Goal: Task Accomplishment & Management: Complete application form

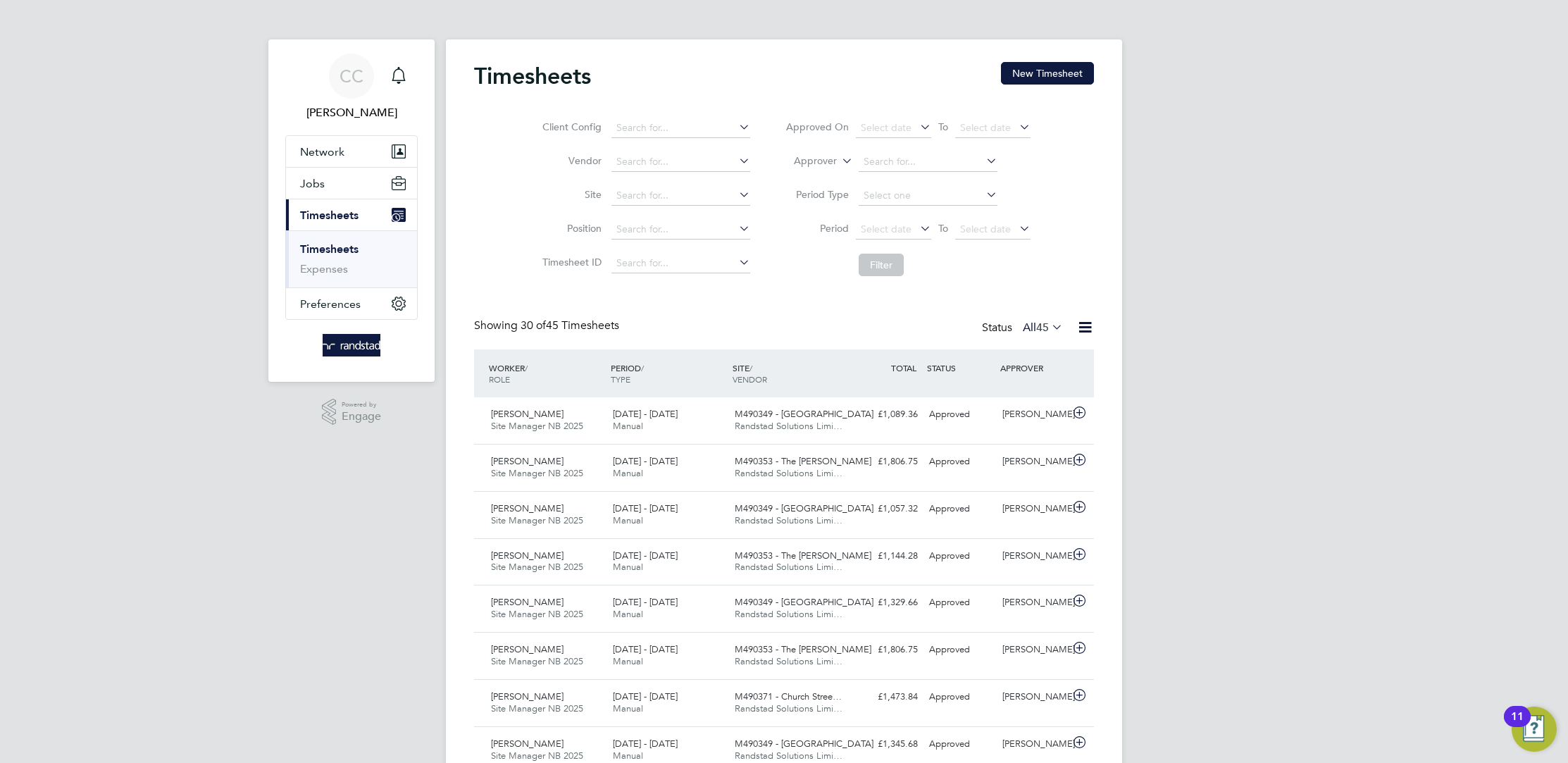
scroll to position [36, 122]
click at [594, 423] on div "[PERSON_NAME] Site Manager NB 2025 [DATE] - [DATE]" at bounding box center [546, 420] width 122 height 35
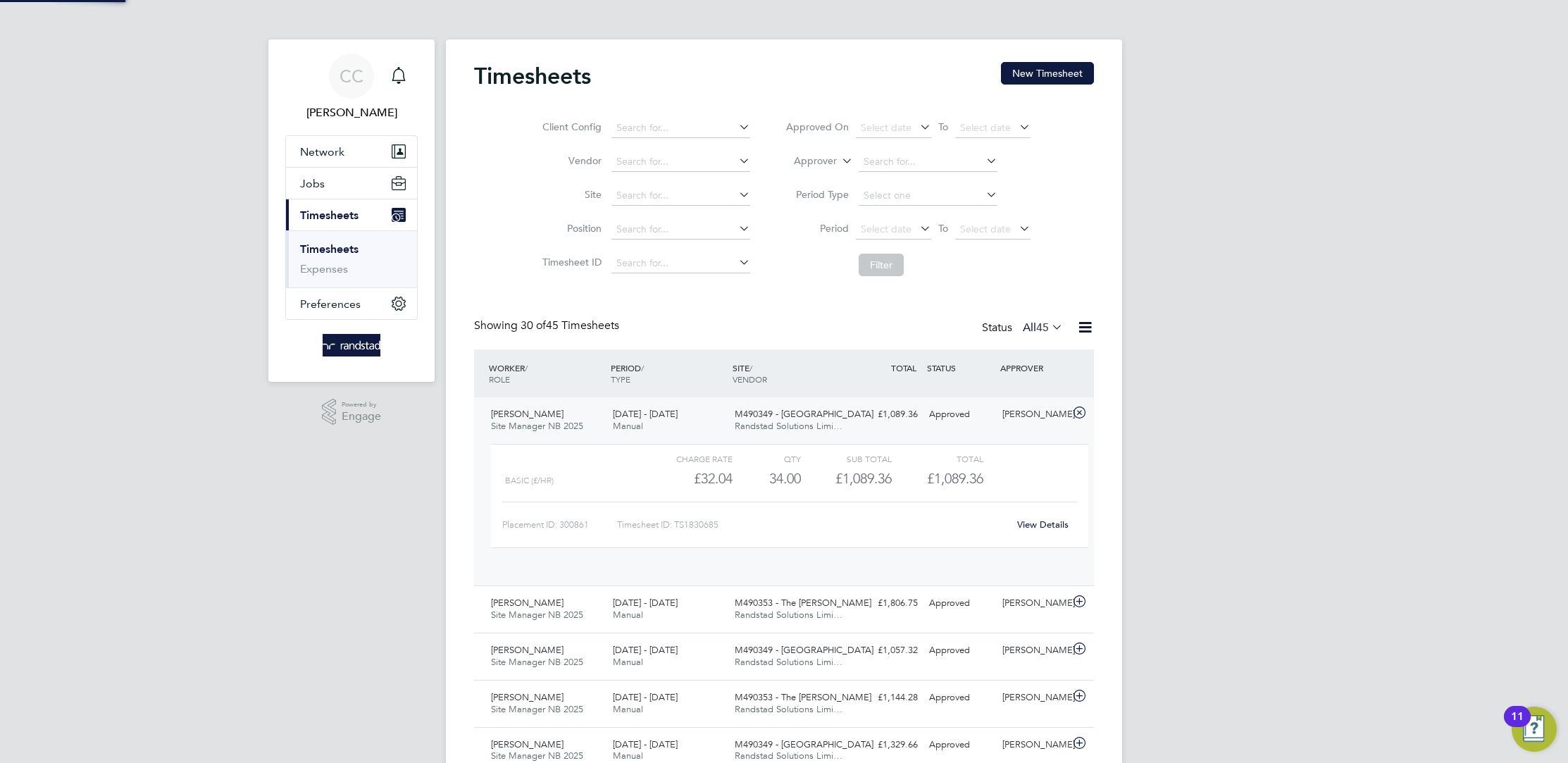
scroll to position [23, 137]
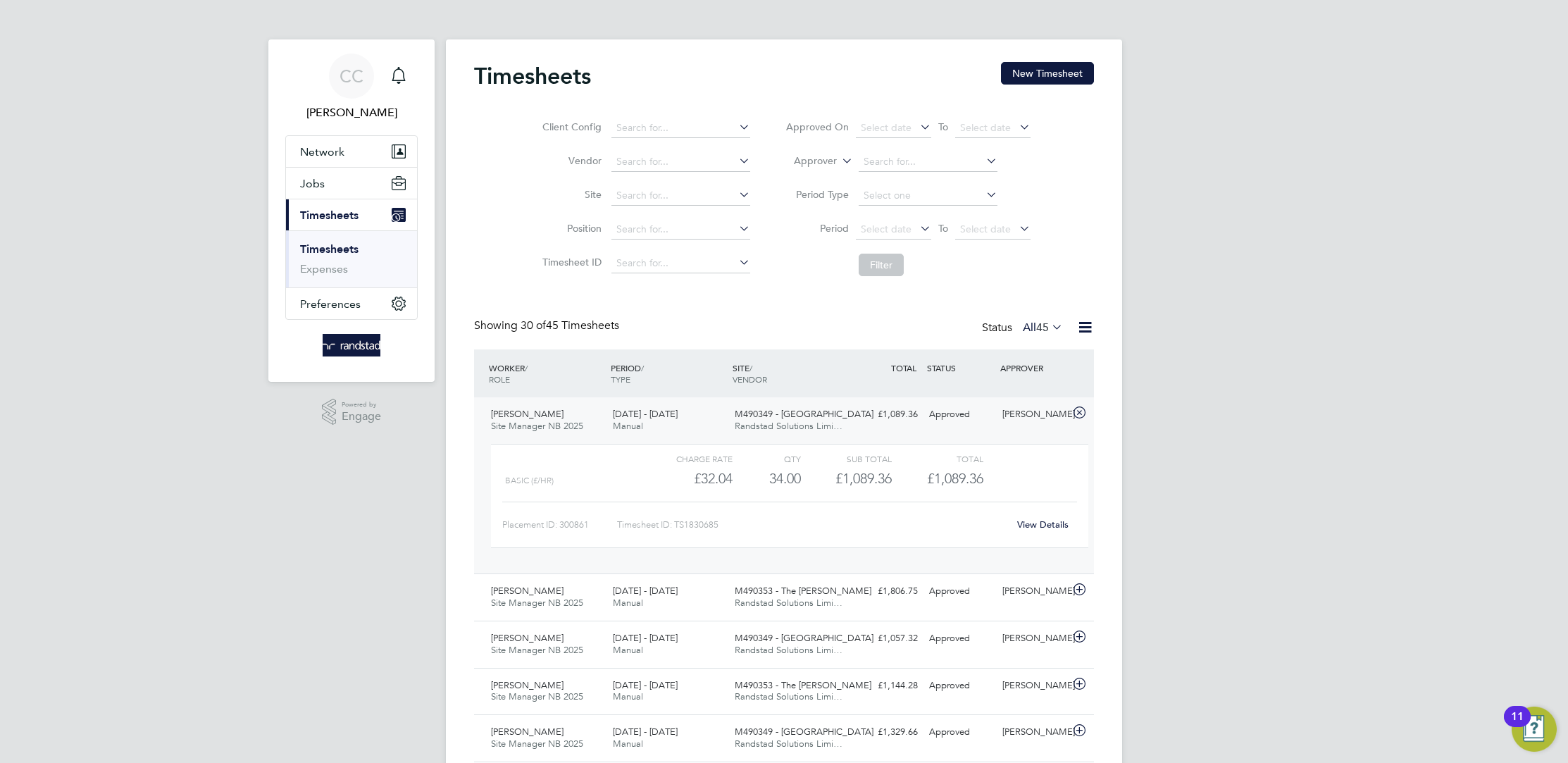
click at [684, 413] on div "[DATE] - [DATE] Manual" at bounding box center [668, 420] width 122 height 35
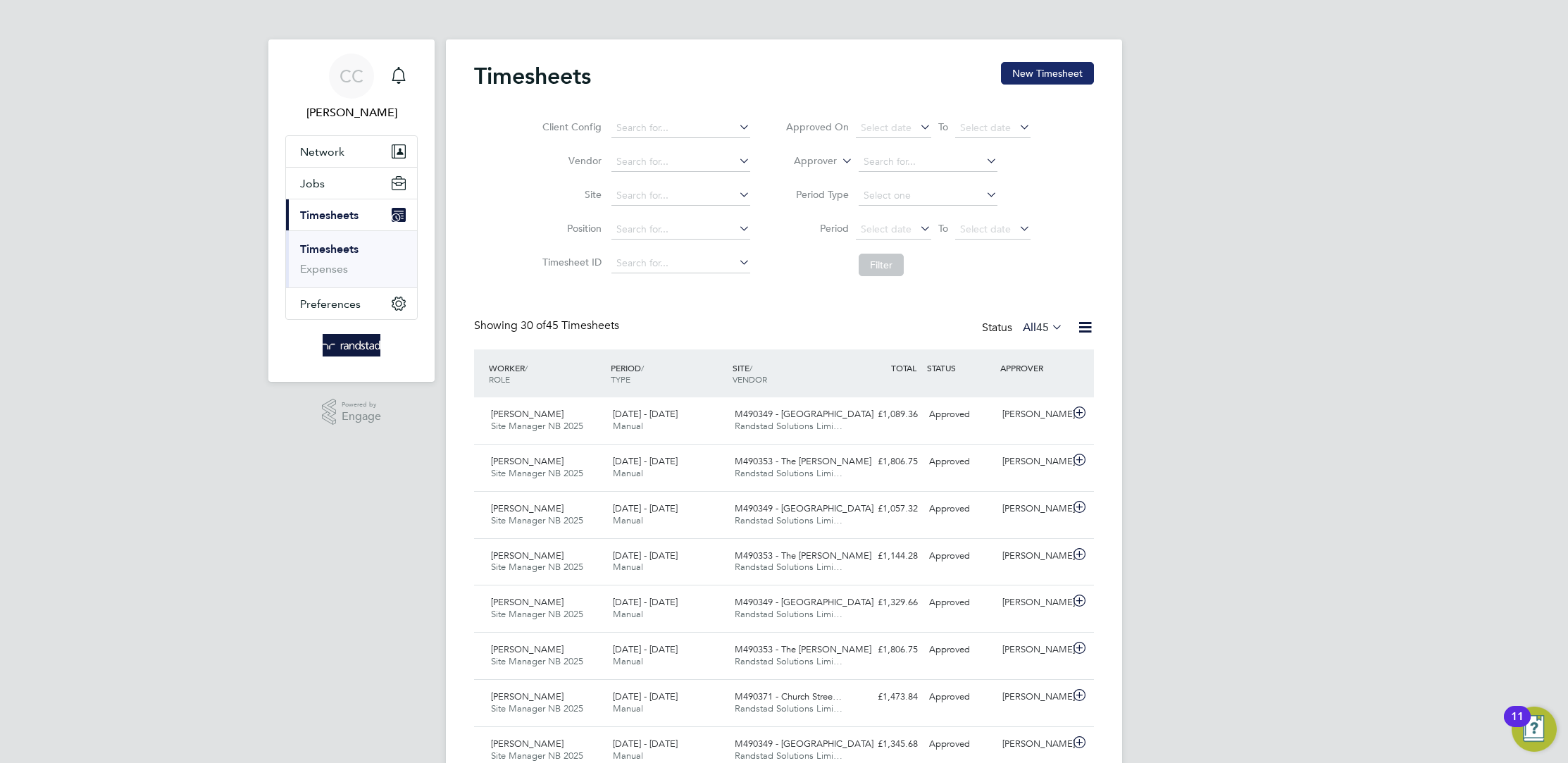
click at [1052, 84] on button "New Timesheet" at bounding box center [1048, 74] width 93 height 23
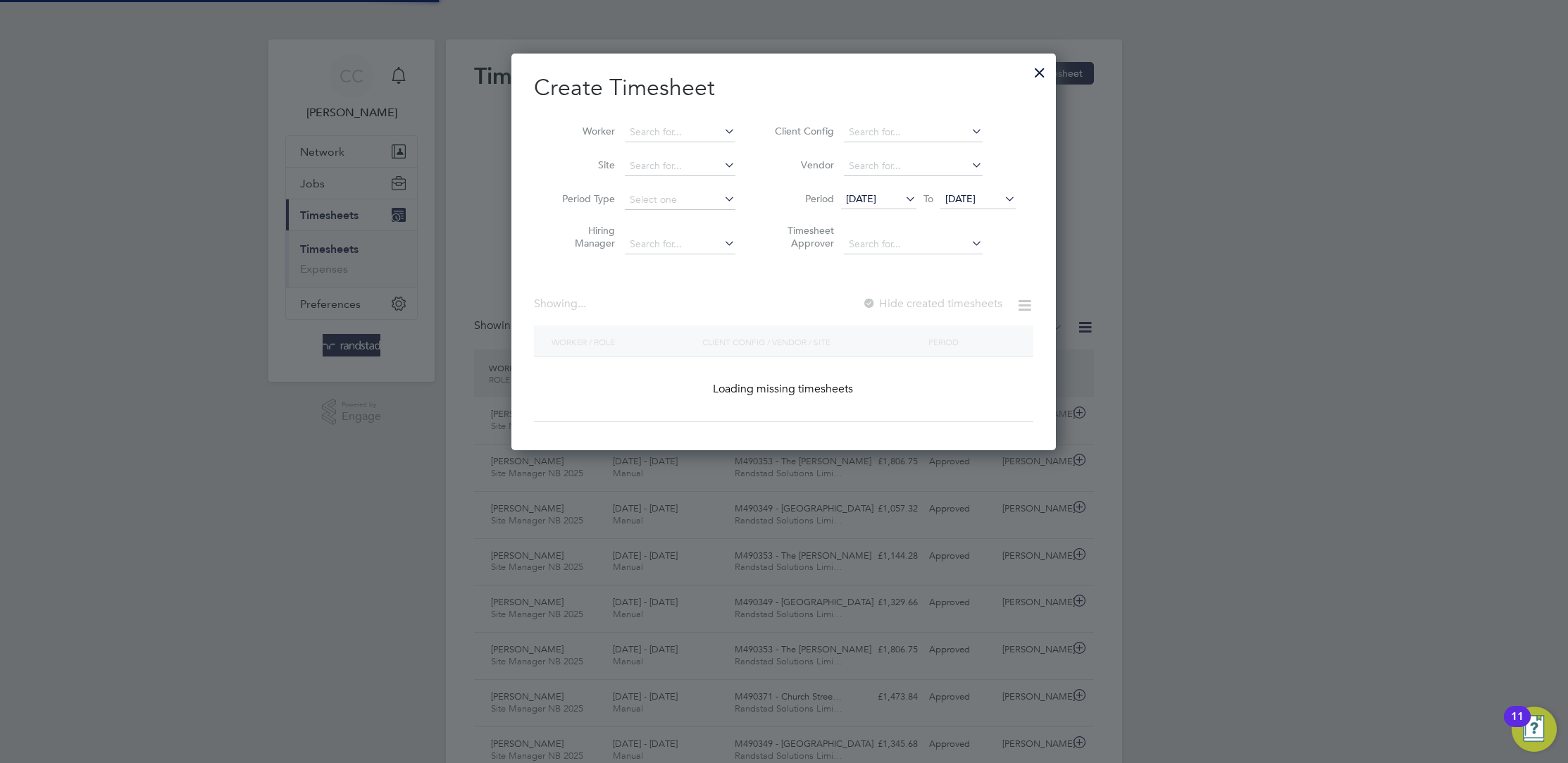
scroll to position [397, 544]
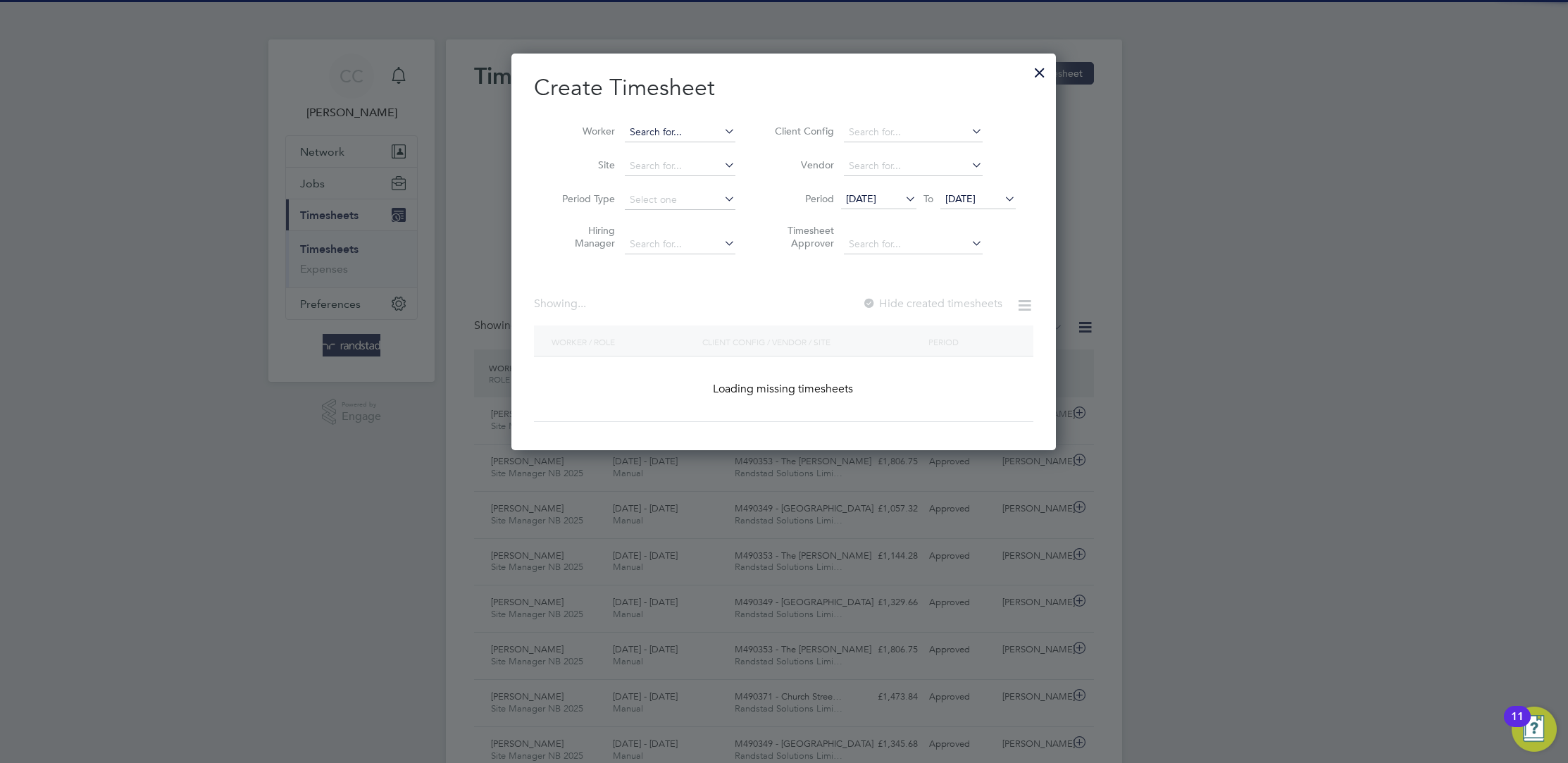
drag, startPoint x: 661, startPoint y: 115, endPoint x: 668, endPoint y: 122, distance: 9.9
click at [662, 117] on li "Worker" at bounding box center [643, 132] width 219 height 34
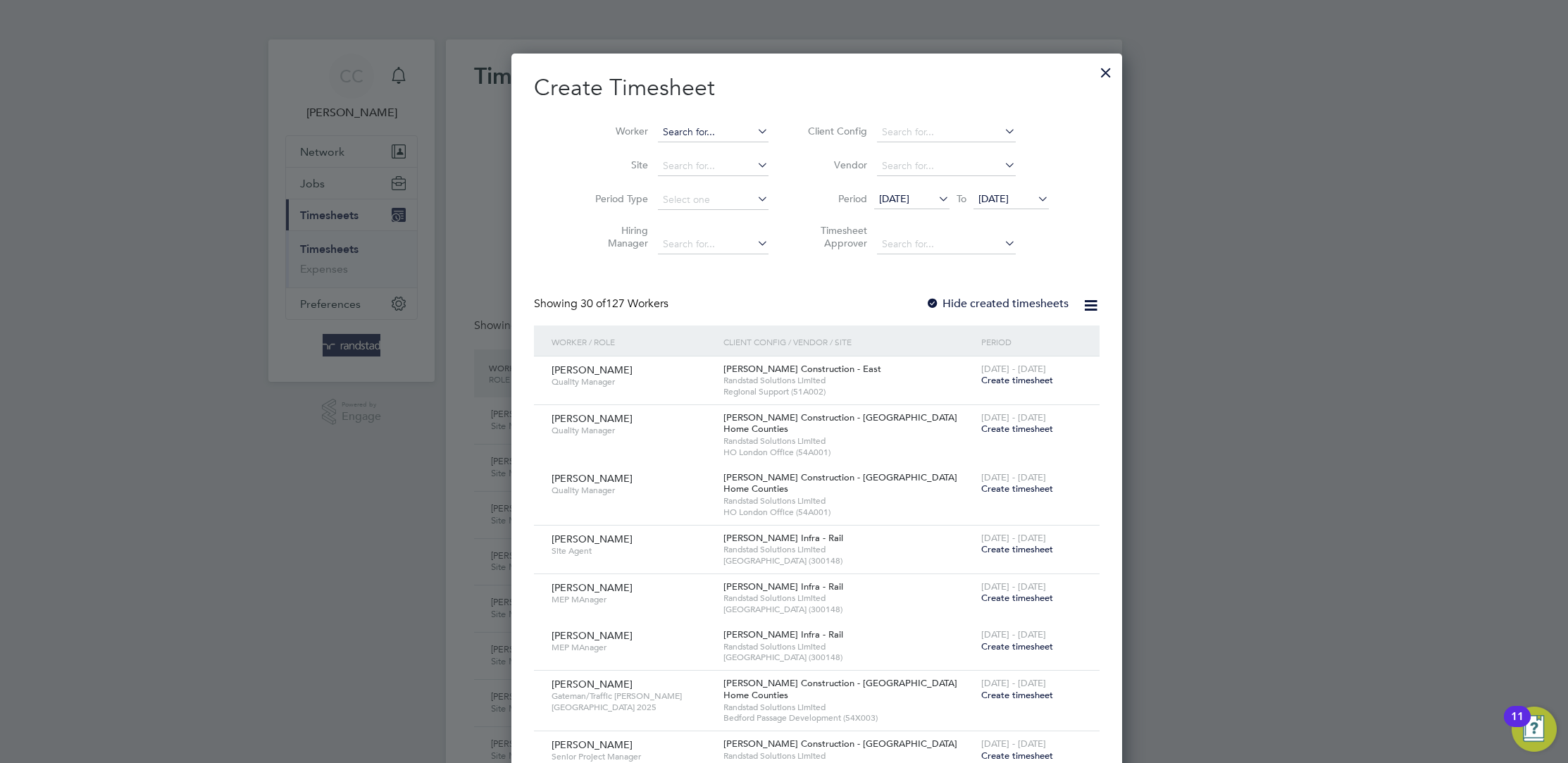
scroll to position [3017, 544]
click at [669, 125] on input at bounding box center [713, 132] width 110 height 20
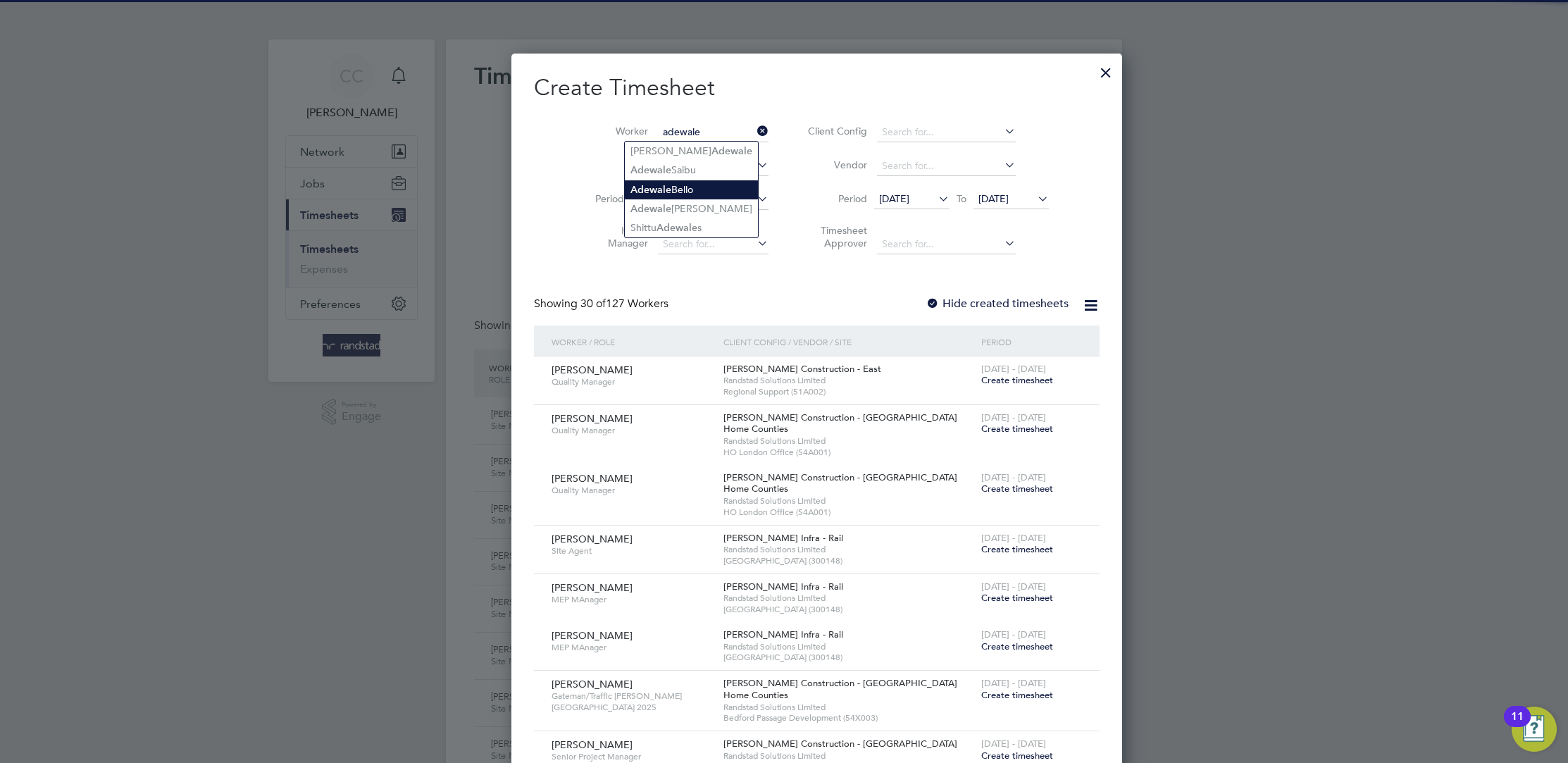
click at [681, 194] on li "[PERSON_NAME]" at bounding box center [691, 190] width 133 height 19
type input "[PERSON_NAME]"
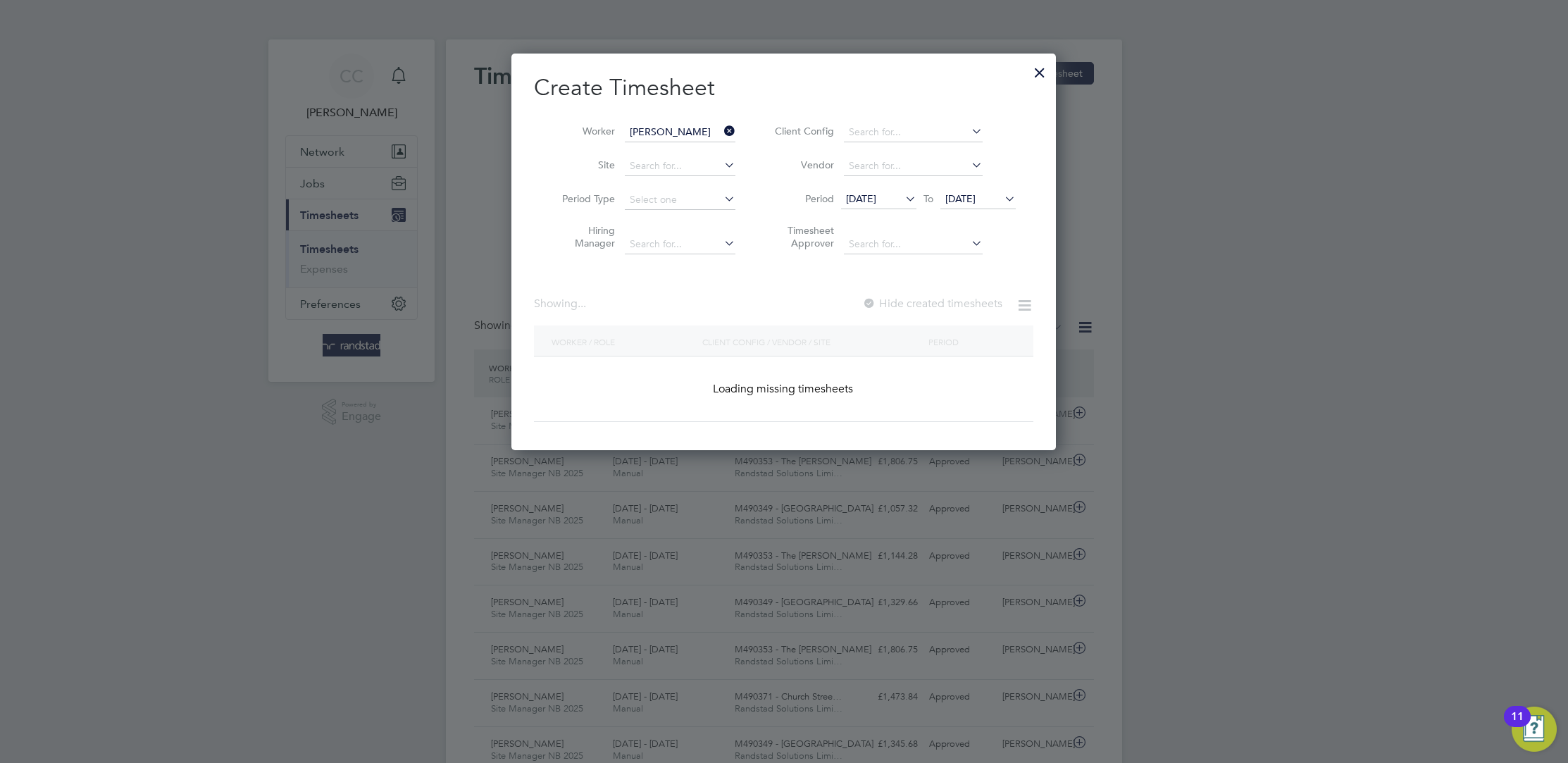
scroll to position [397, 544]
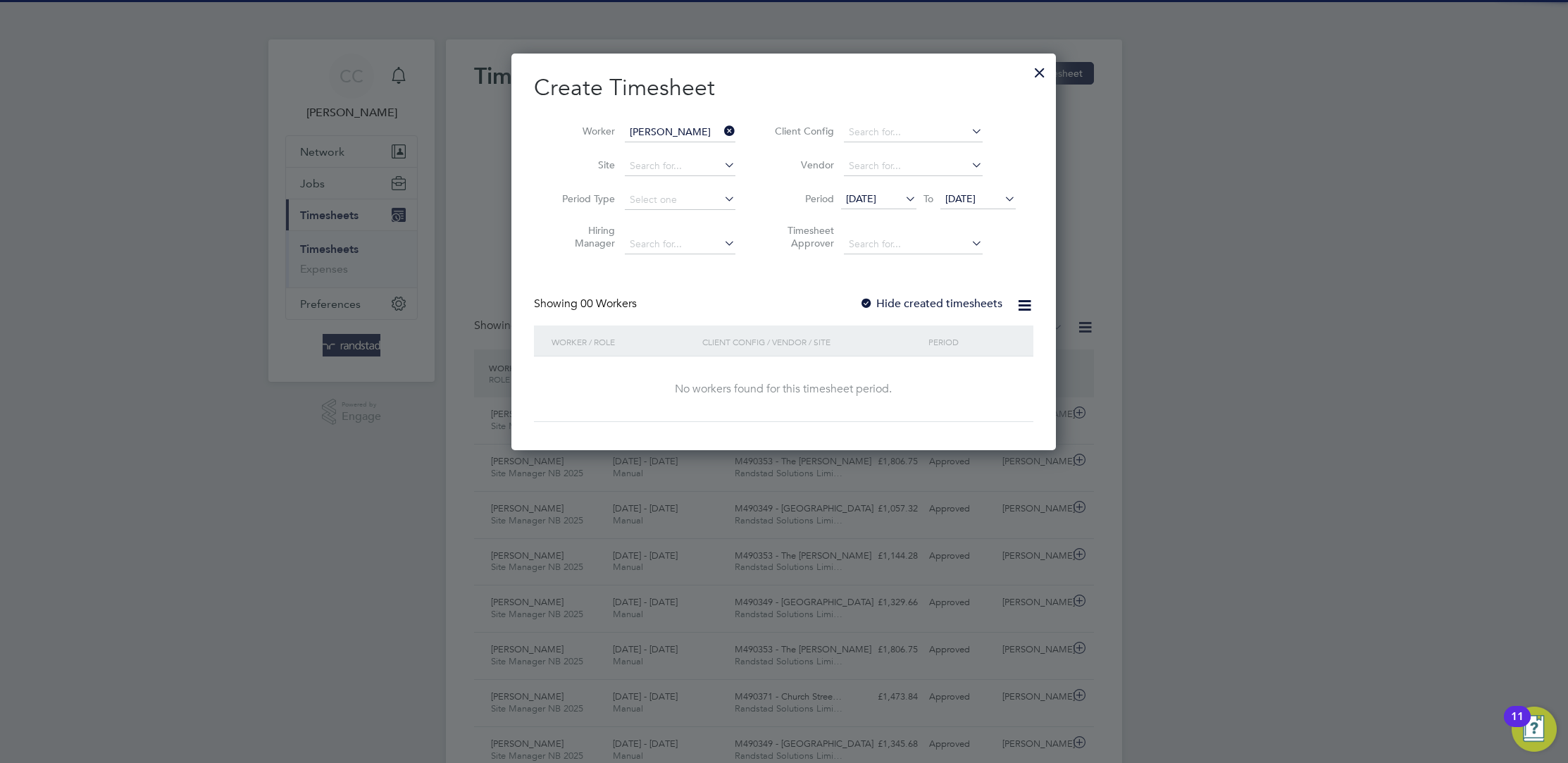
click at [876, 204] on span "[DATE]" at bounding box center [861, 199] width 30 height 13
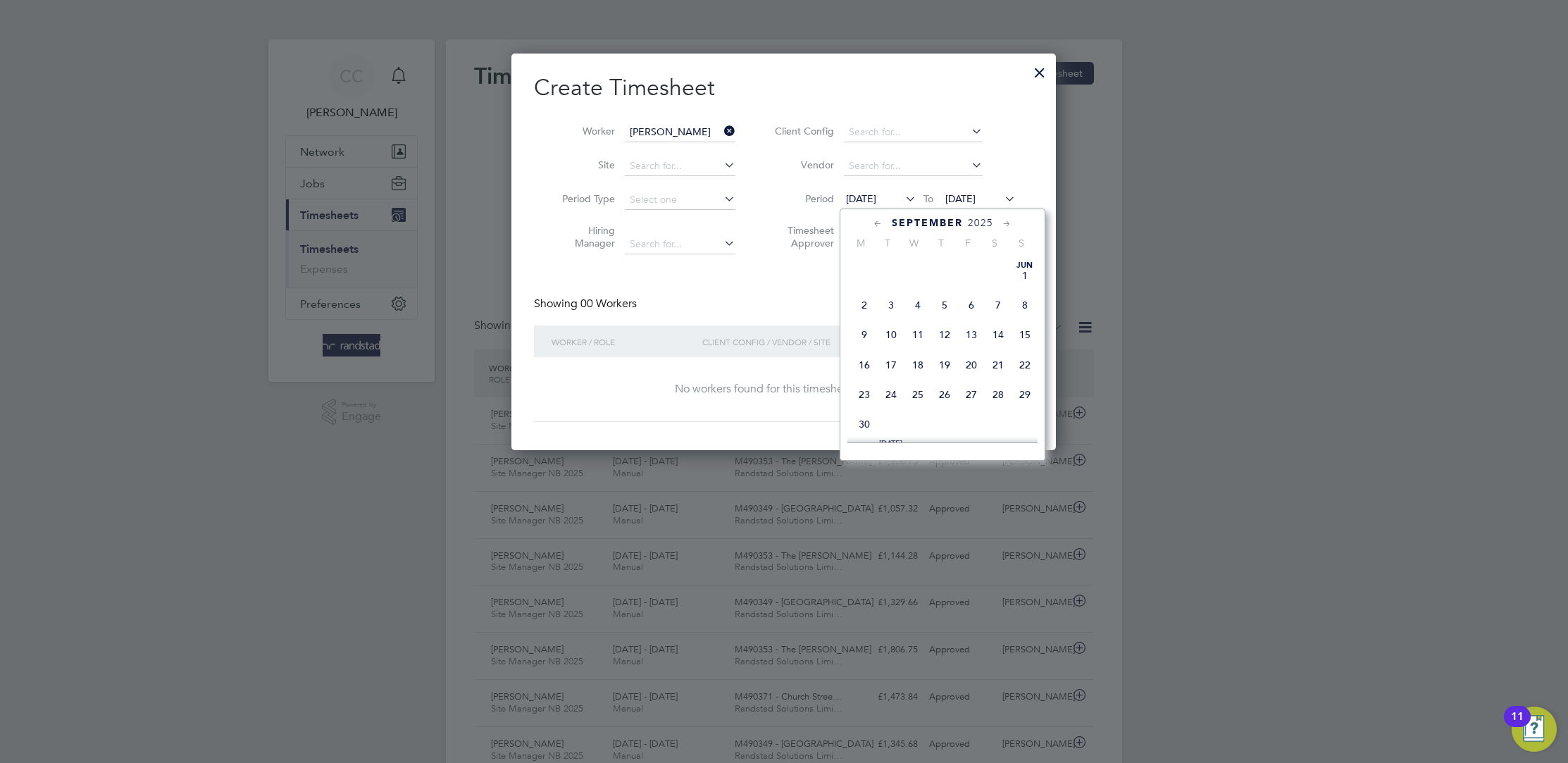
scroll to position [487, 0]
click at [1023, 299] on span "14" at bounding box center [1025, 294] width 27 height 27
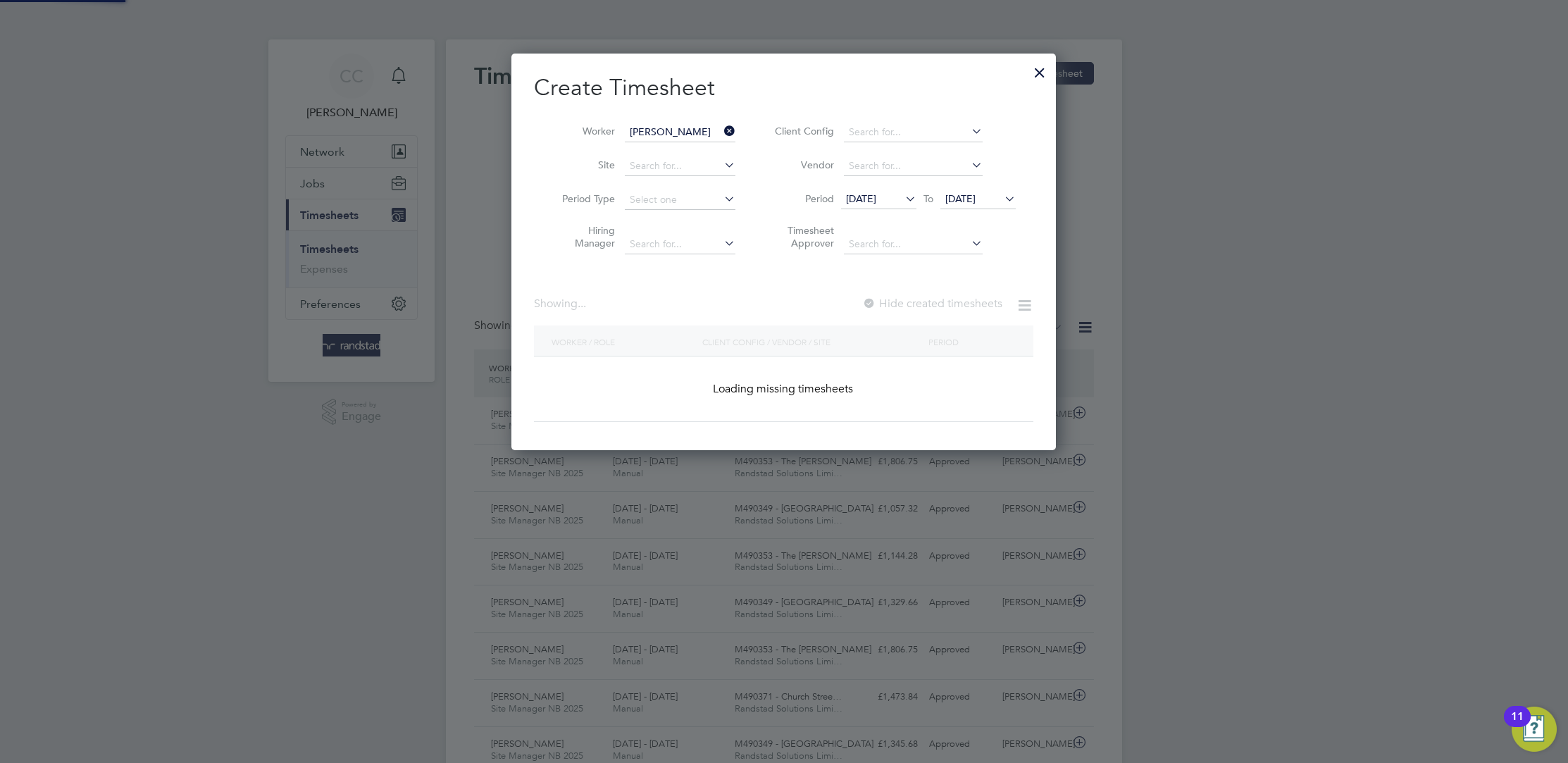
scroll to position [397, 544]
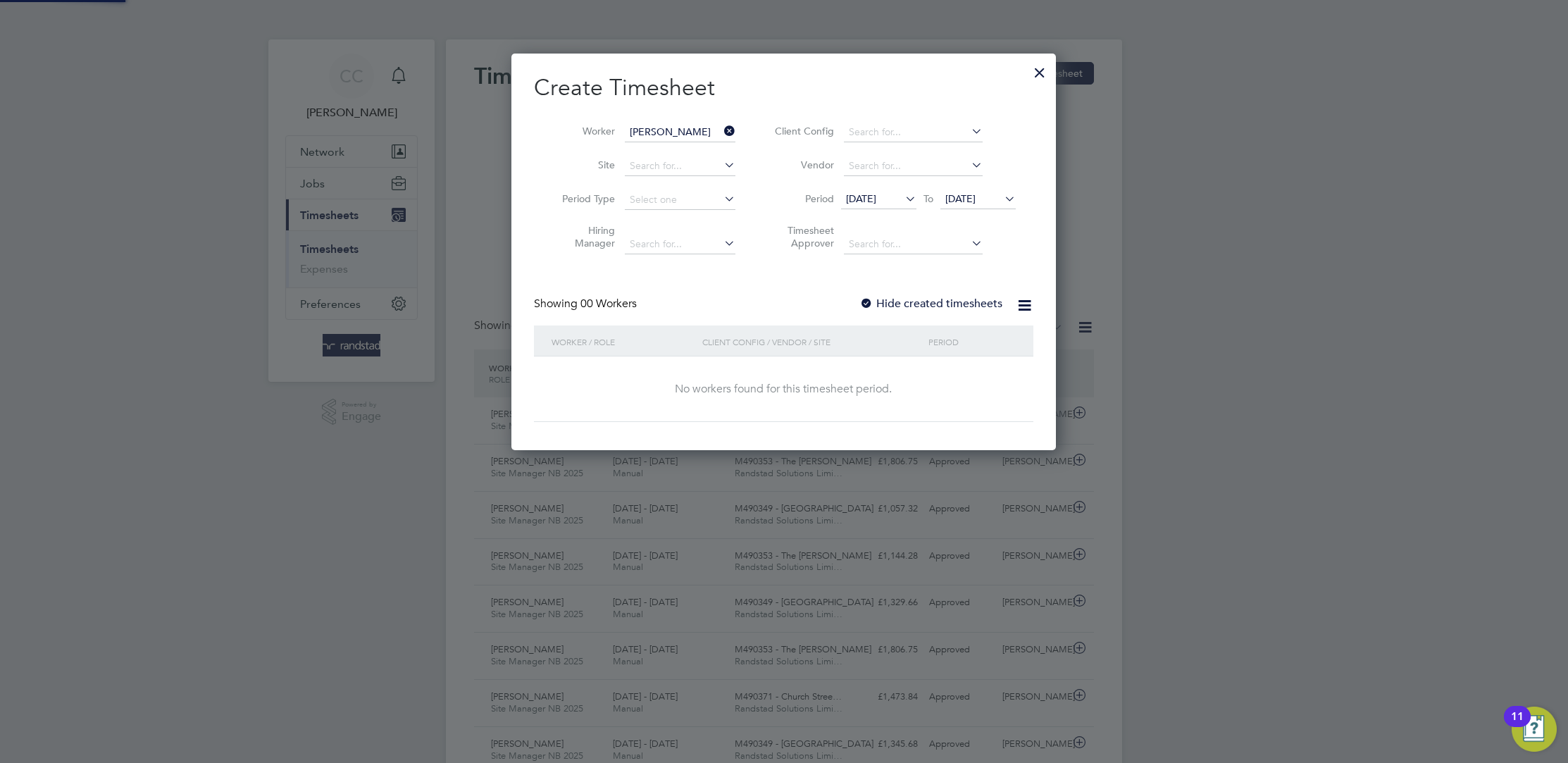
click at [921, 293] on div "Create Timesheet Worker [PERSON_NAME] Site Period Type Hiring Manager Client Co…" at bounding box center [783, 248] width 500 height 349
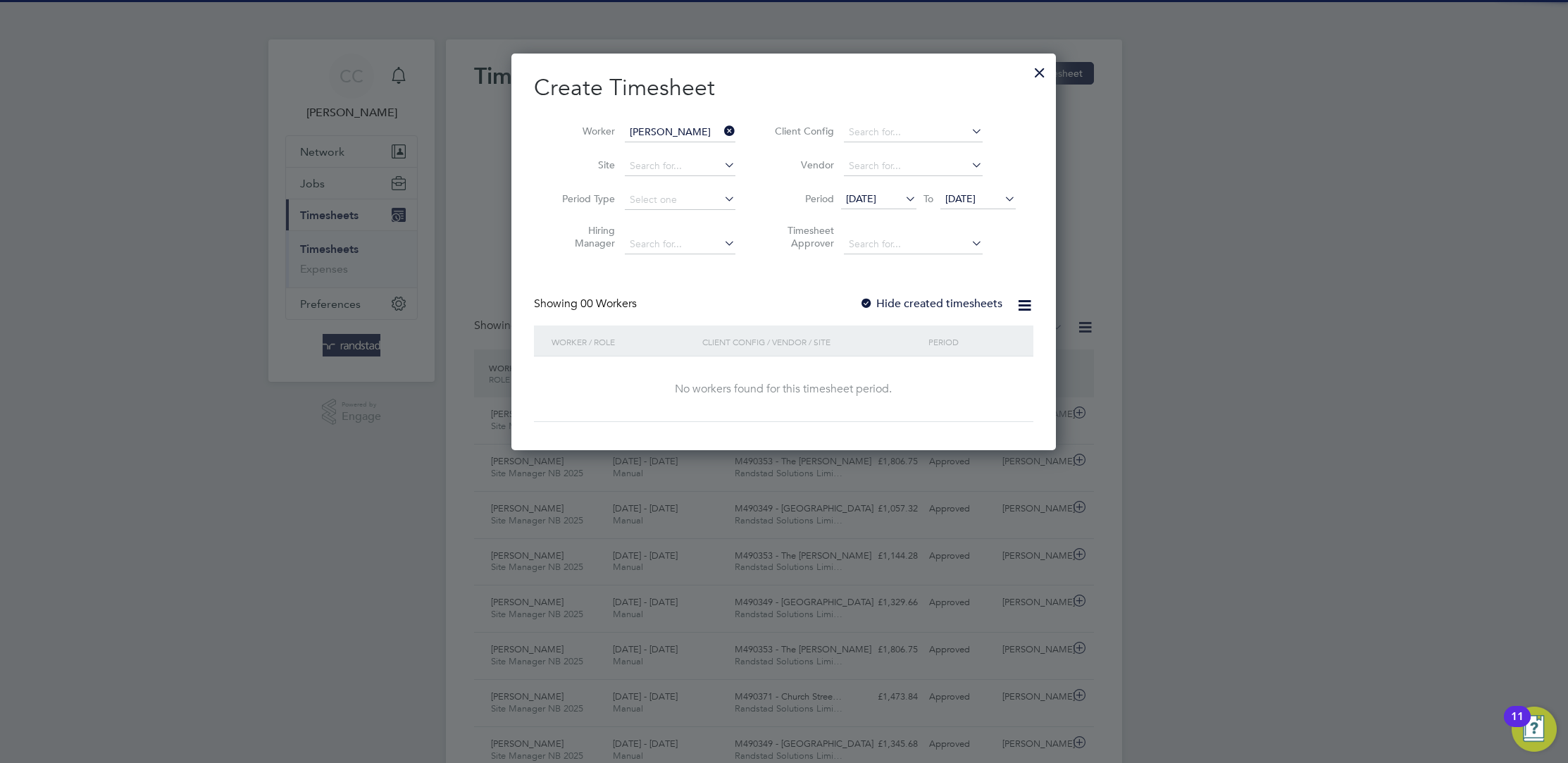
click at [925, 301] on label "Hide created timesheets" at bounding box center [930, 303] width 143 height 14
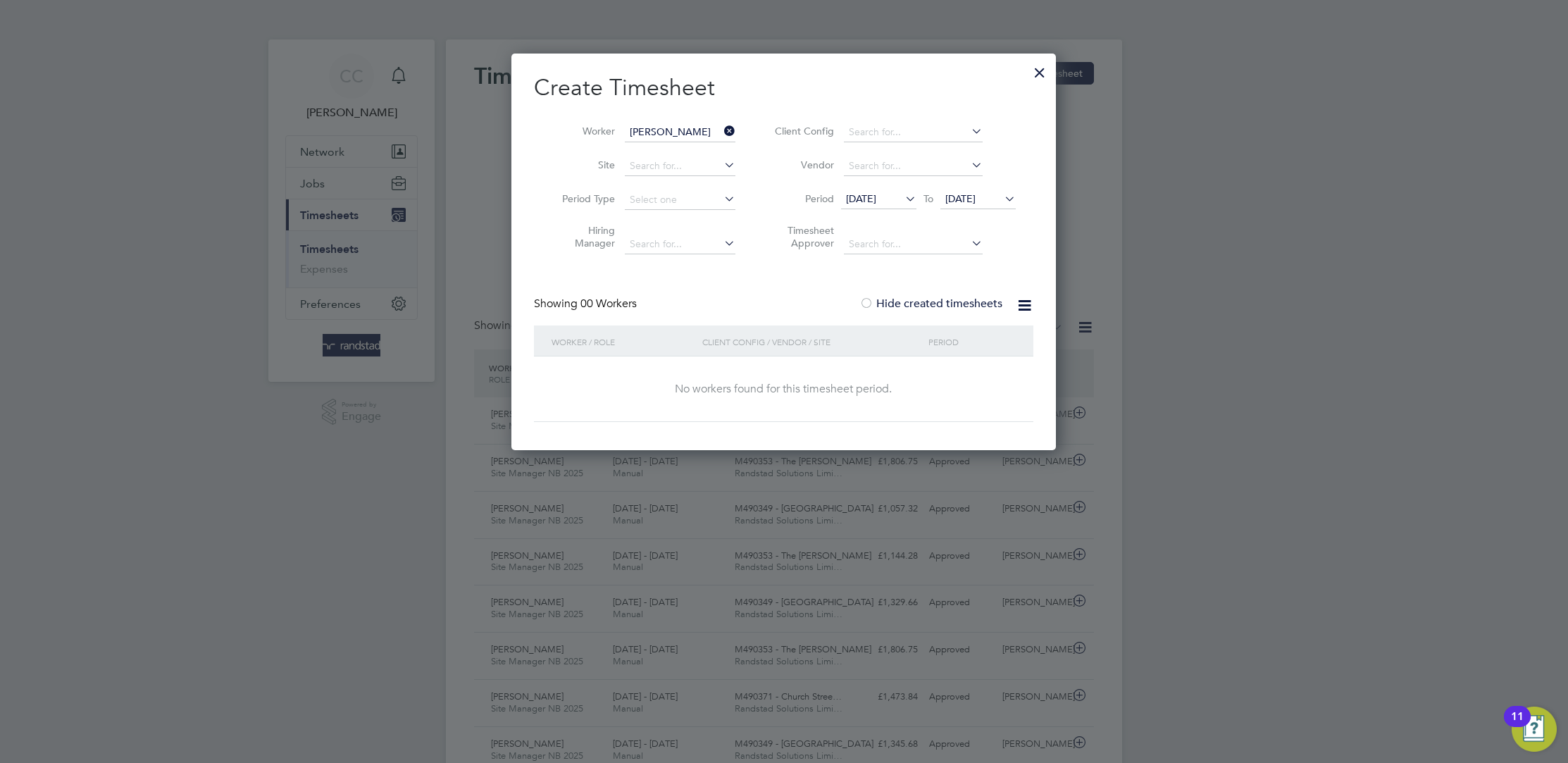
click at [976, 196] on span "[DATE]" at bounding box center [961, 199] width 30 height 13
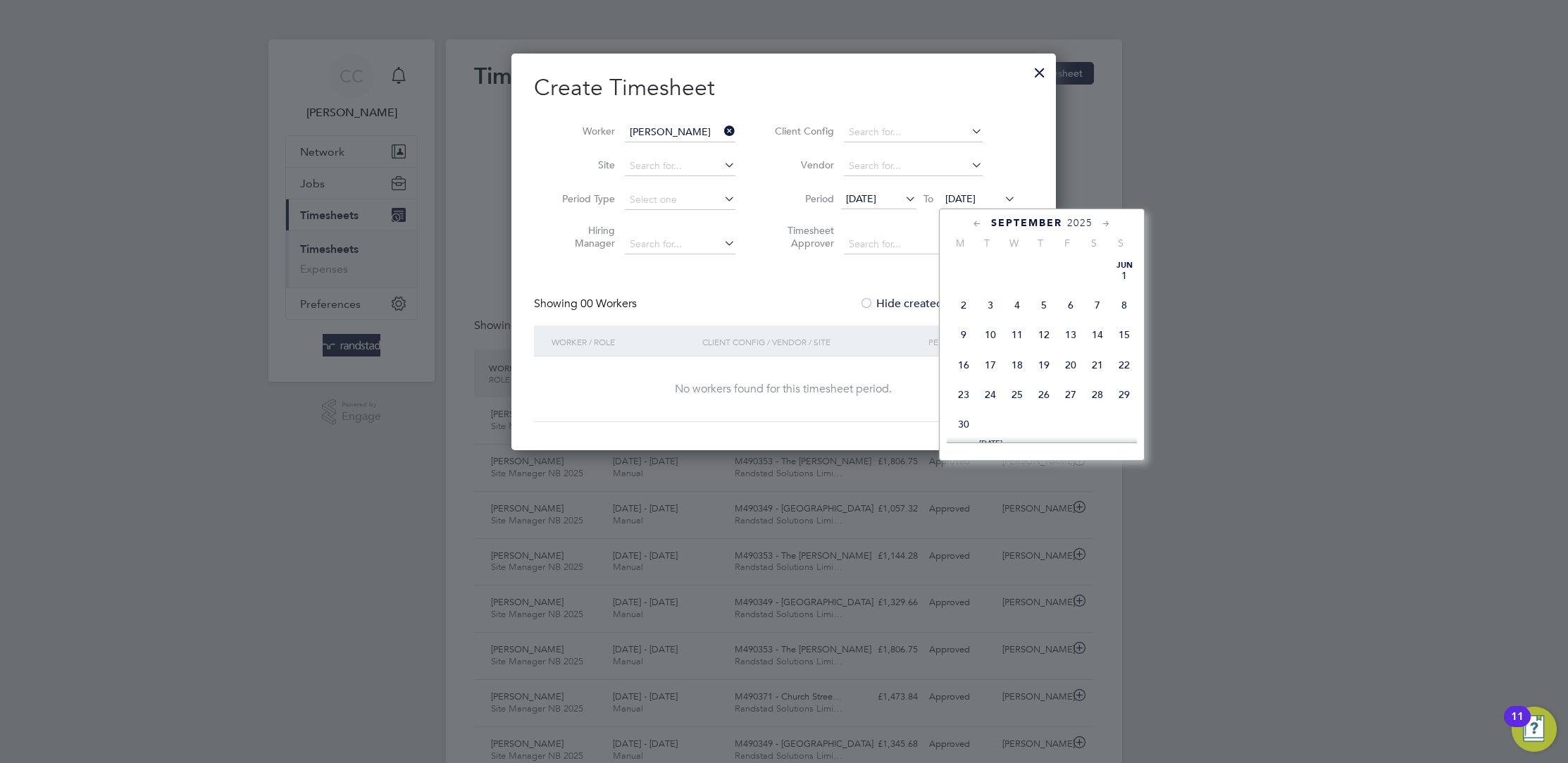
scroll to position [518, 0]
click at [1020, 396] on span "[DATE]" at bounding box center [1017, 383] width 27 height 27
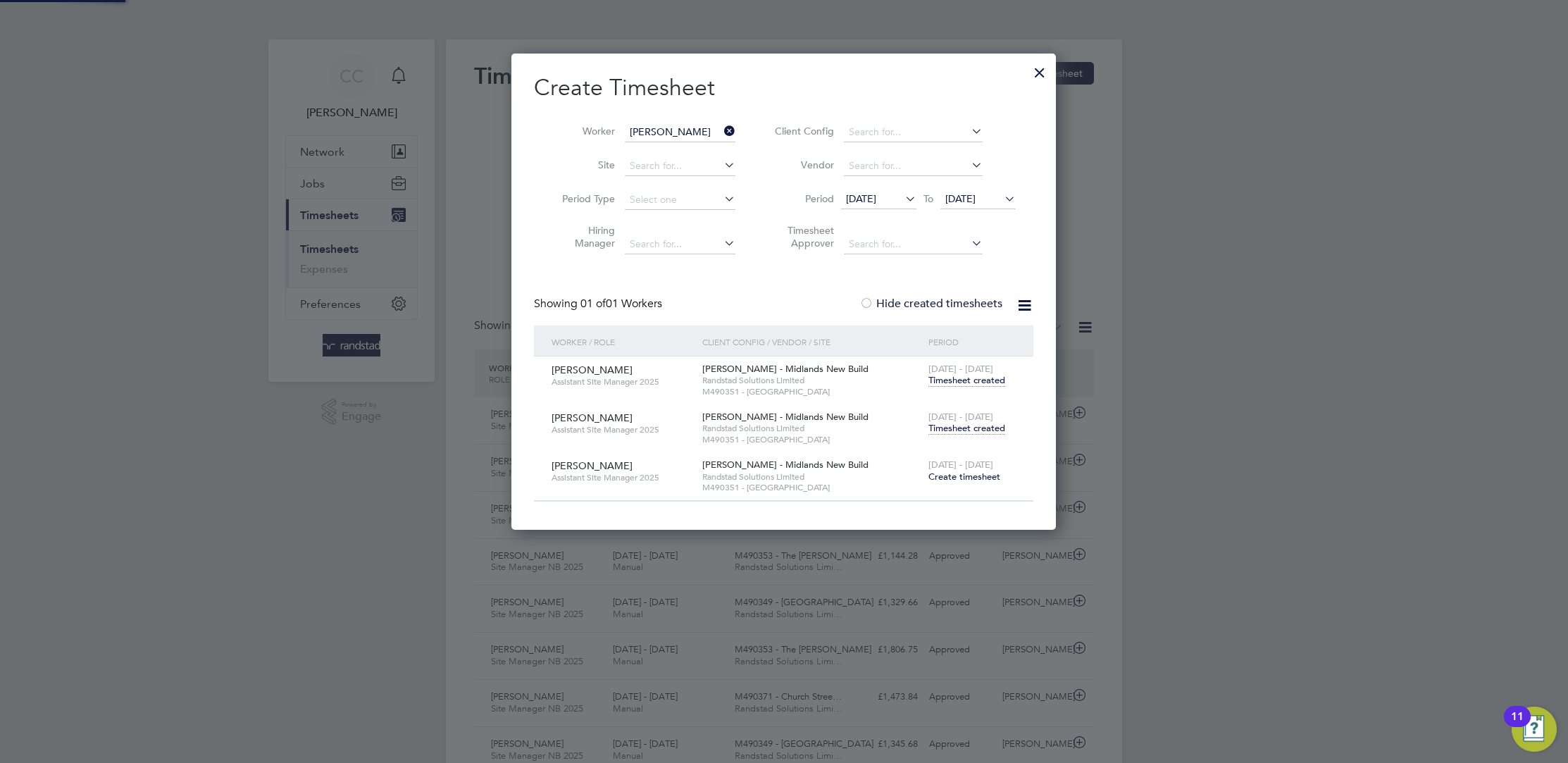
scroll to position [475, 544]
click at [989, 426] on span "Timesheet created" at bounding box center [967, 429] width 77 height 13
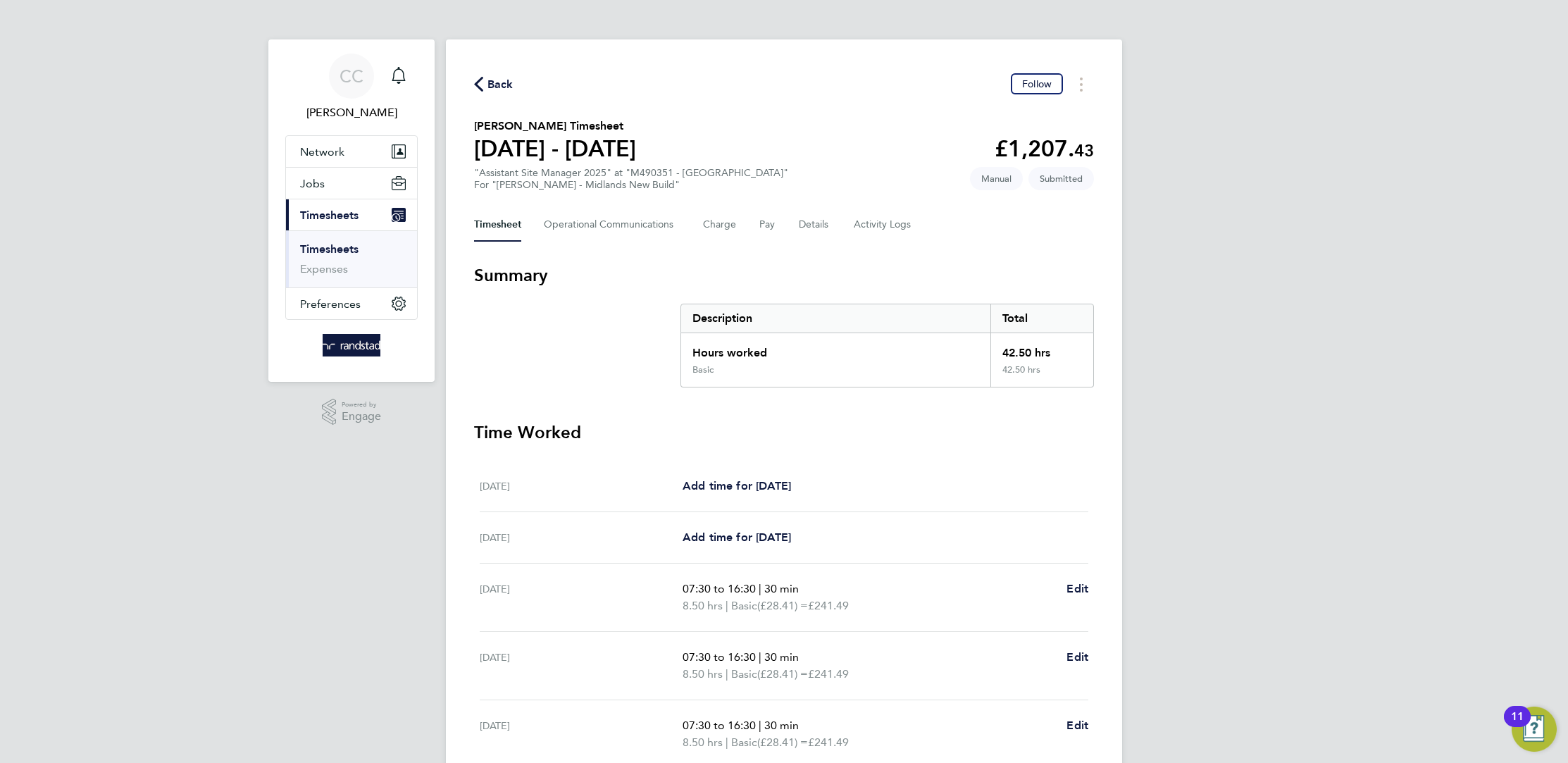
click at [491, 79] on span "Back" at bounding box center [500, 84] width 26 height 17
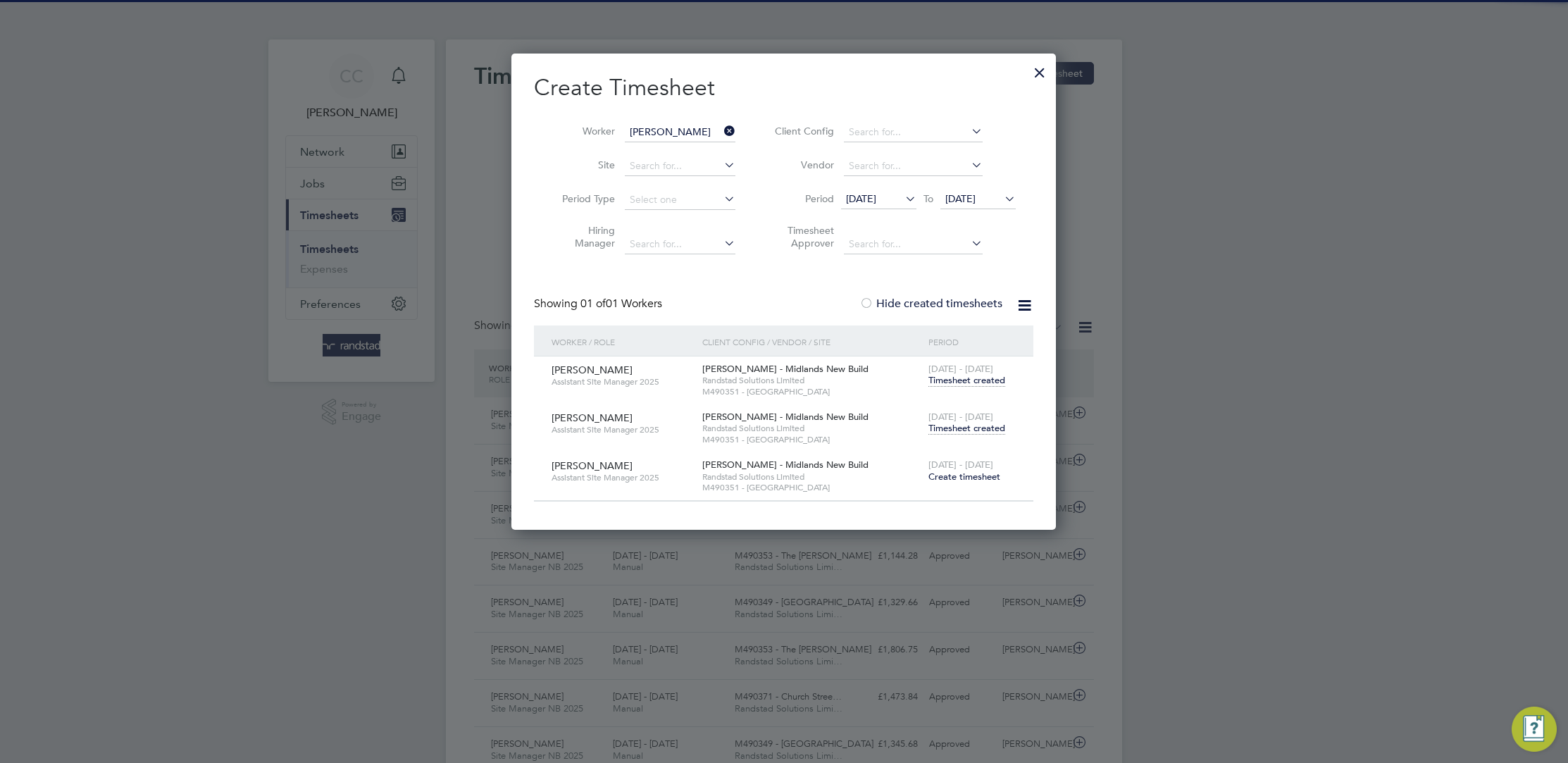
scroll to position [36, 122]
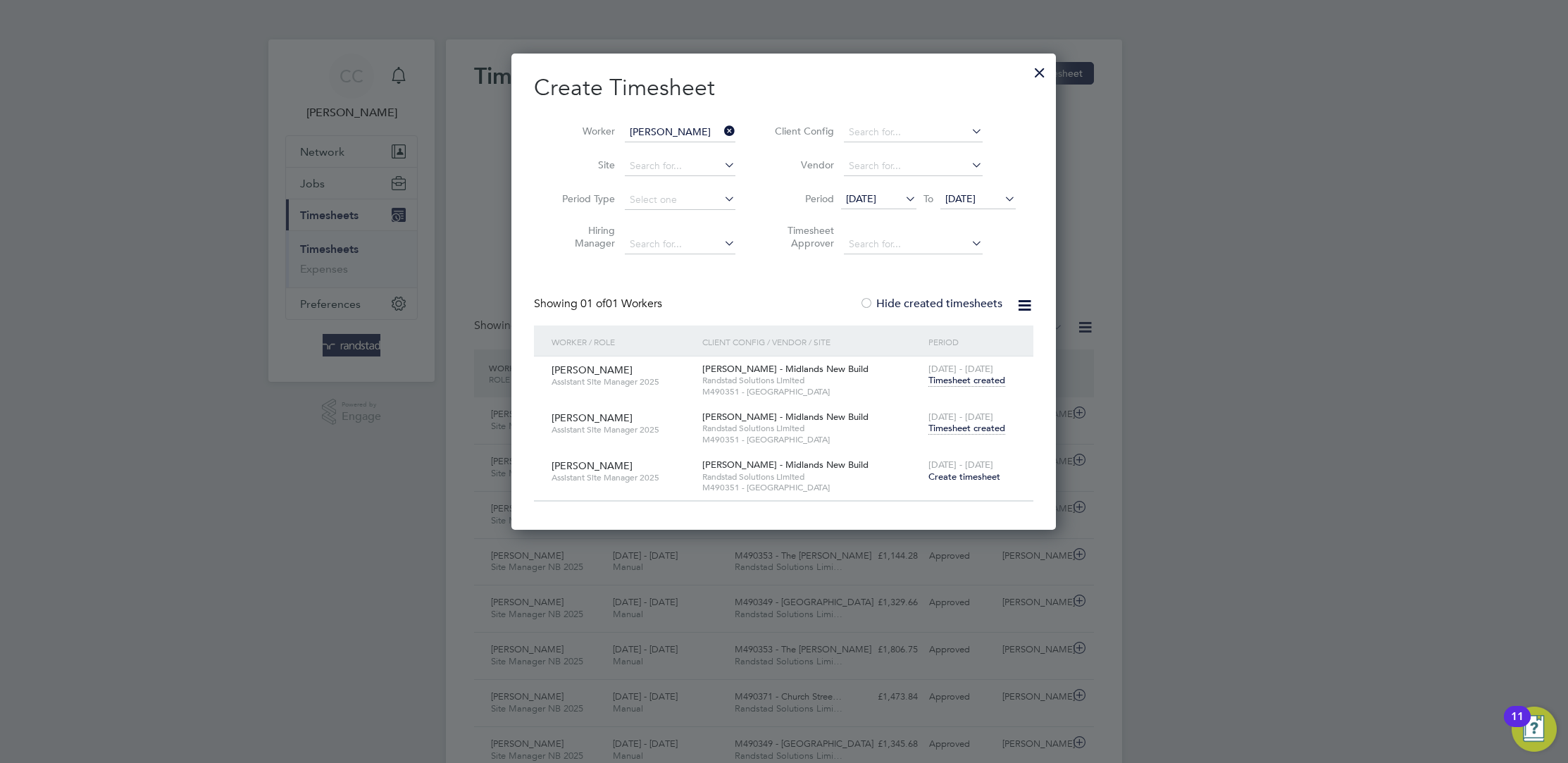
click at [446, 120] on div at bounding box center [784, 381] width 1568 height 763
click at [1028, 79] on div at bounding box center [1040, 69] width 25 height 25
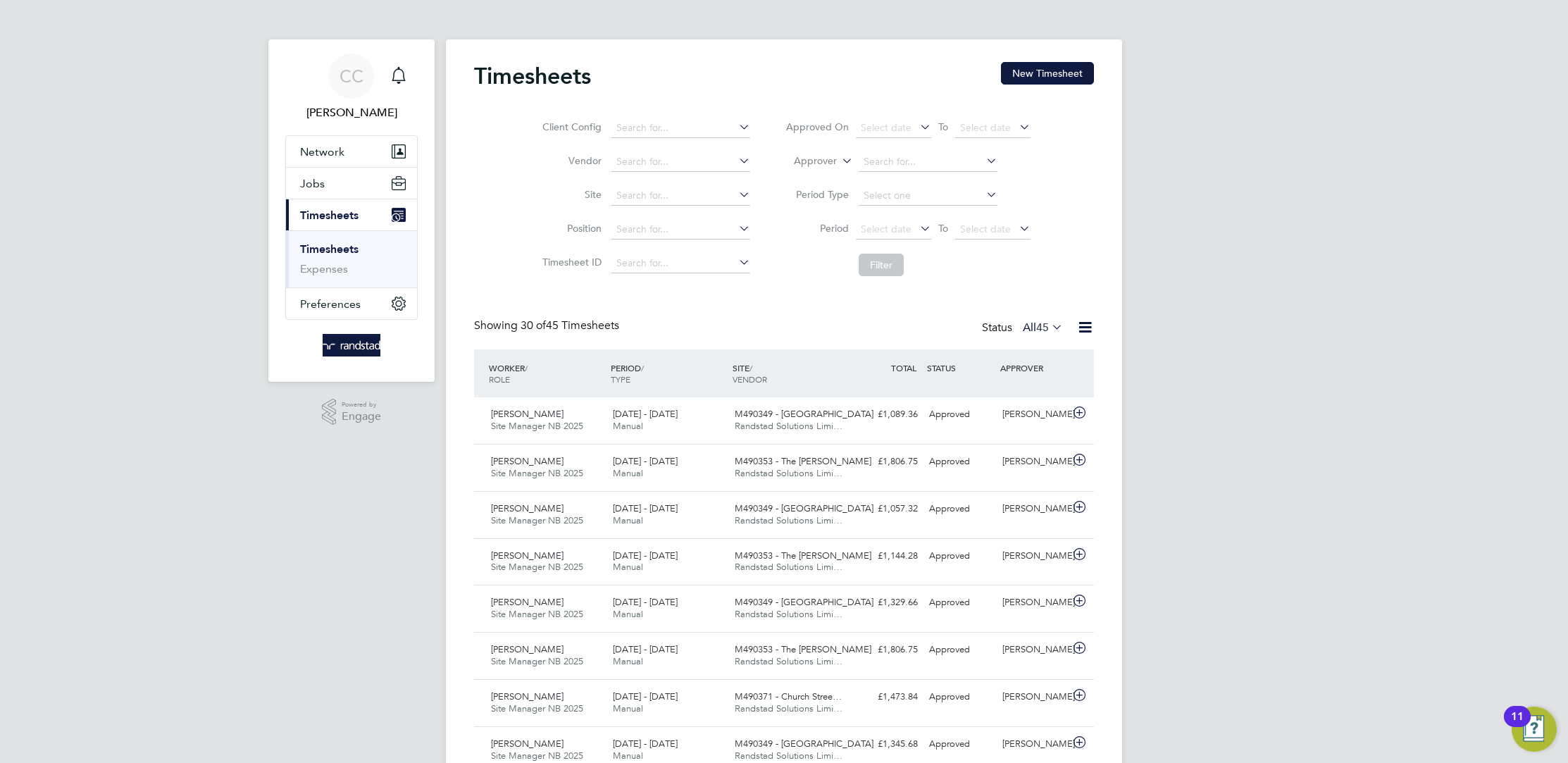
click at [334, 252] on link "Timesheets" at bounding box center [329, 249] width 59 height 13
drag, startPoint x: 335, startPoint y: 181, endPoint x: 335, endPoint y: 197, distance: 16.0
click at [335, 185] on button "Jobs" at bounding box center [352, 183] width 131 height 31
click at [343, 287] on span "Timesheets" at bounding box center [329, 292] width 59 height 13
click at [338, 247] on link "Timesheets" at bounding box center [329, 249] width 59 height 13
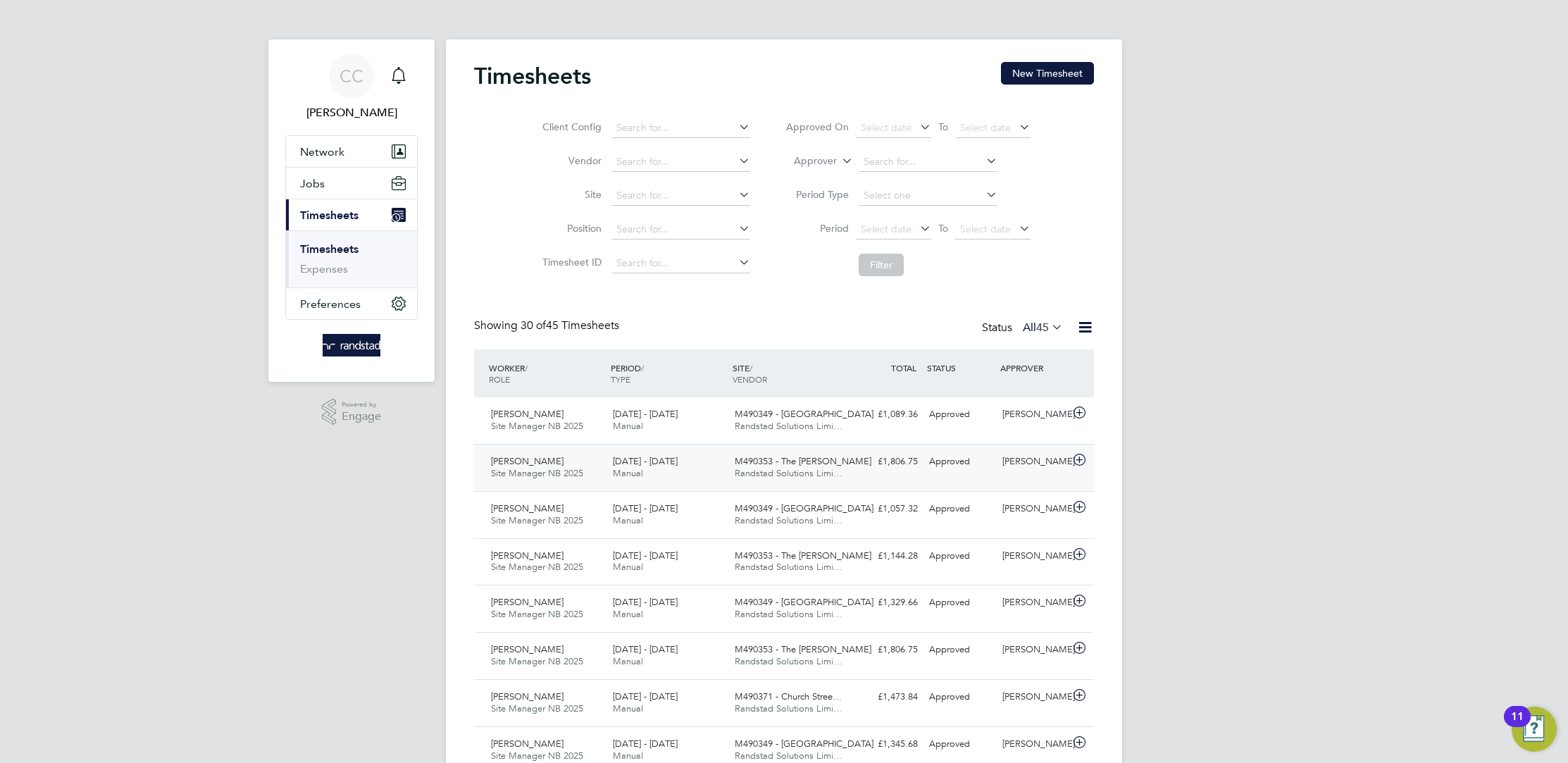
click at [594, 456] on div "[PERSON_NAME] Site Manager NB 2025 [DATE] - [DATE]" at bounding box center [546, 468] width 122 height 35
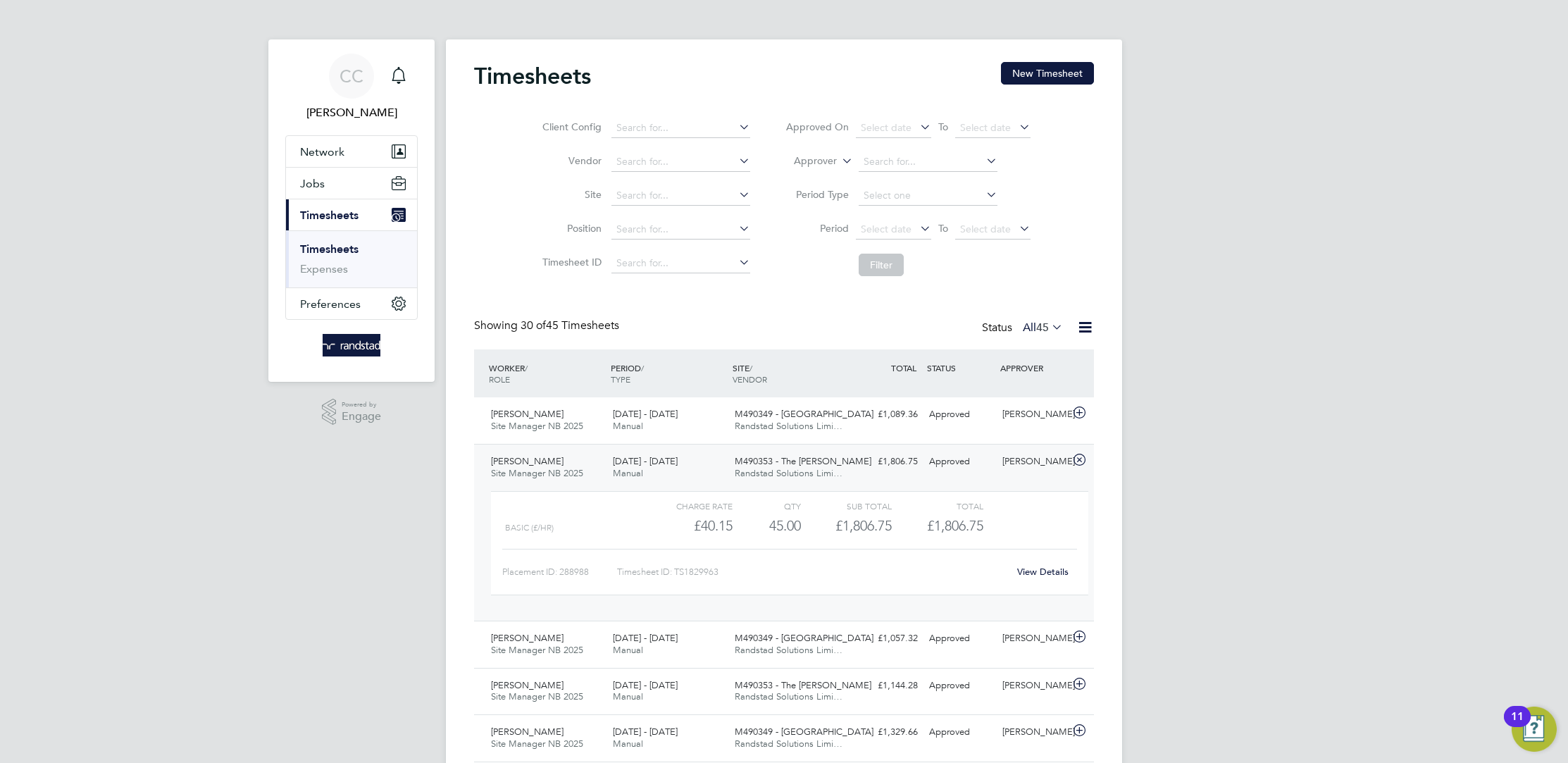
click at [1064, 572] on link "View Details" at bounding box center [1043, 572] width 52 height 12
